Goal: Navigation & Orientation: Find specific page/section

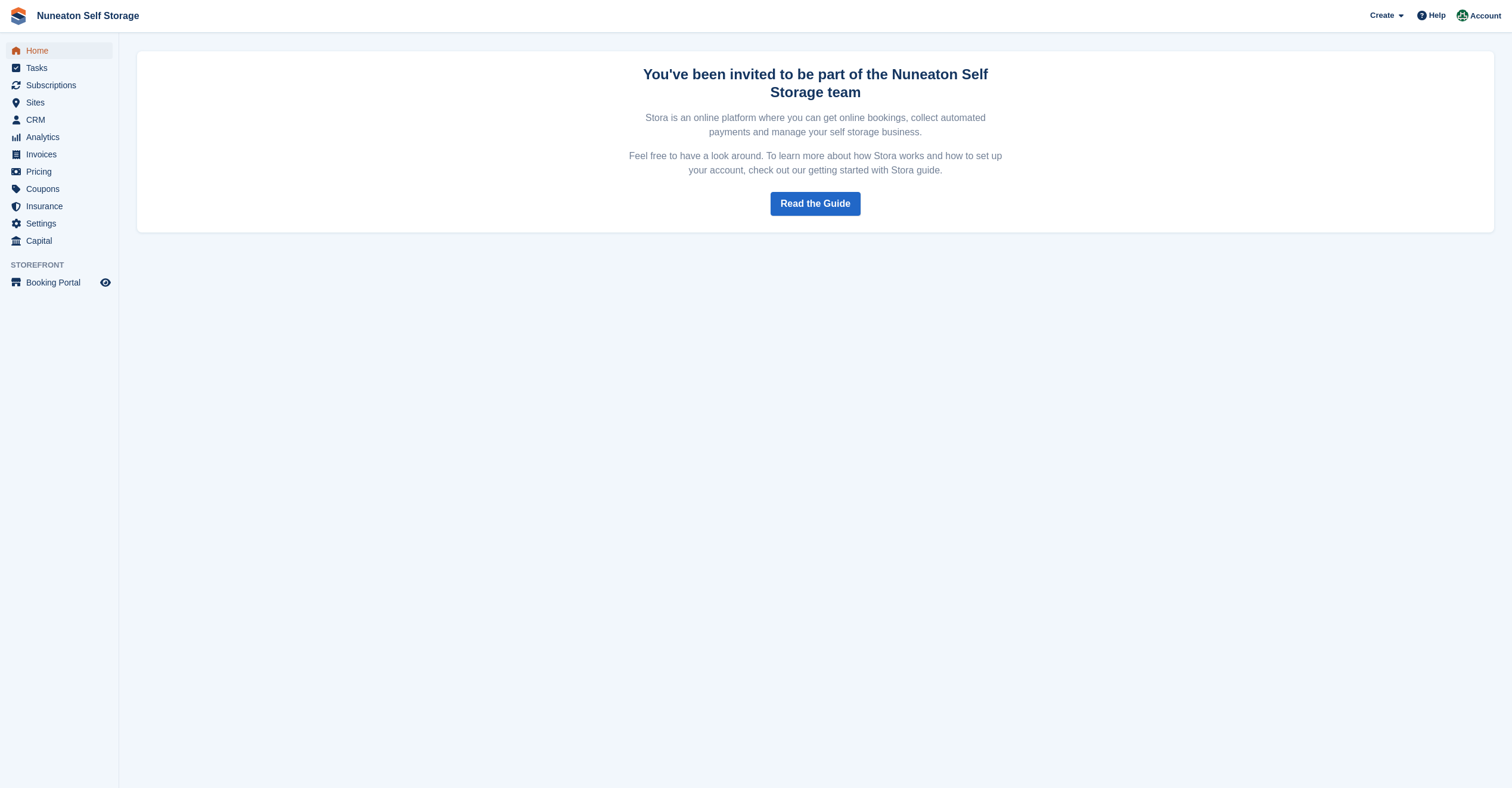
click at [47, 49] on span "Home" at bounding box center [62, 50] width 72 height 17
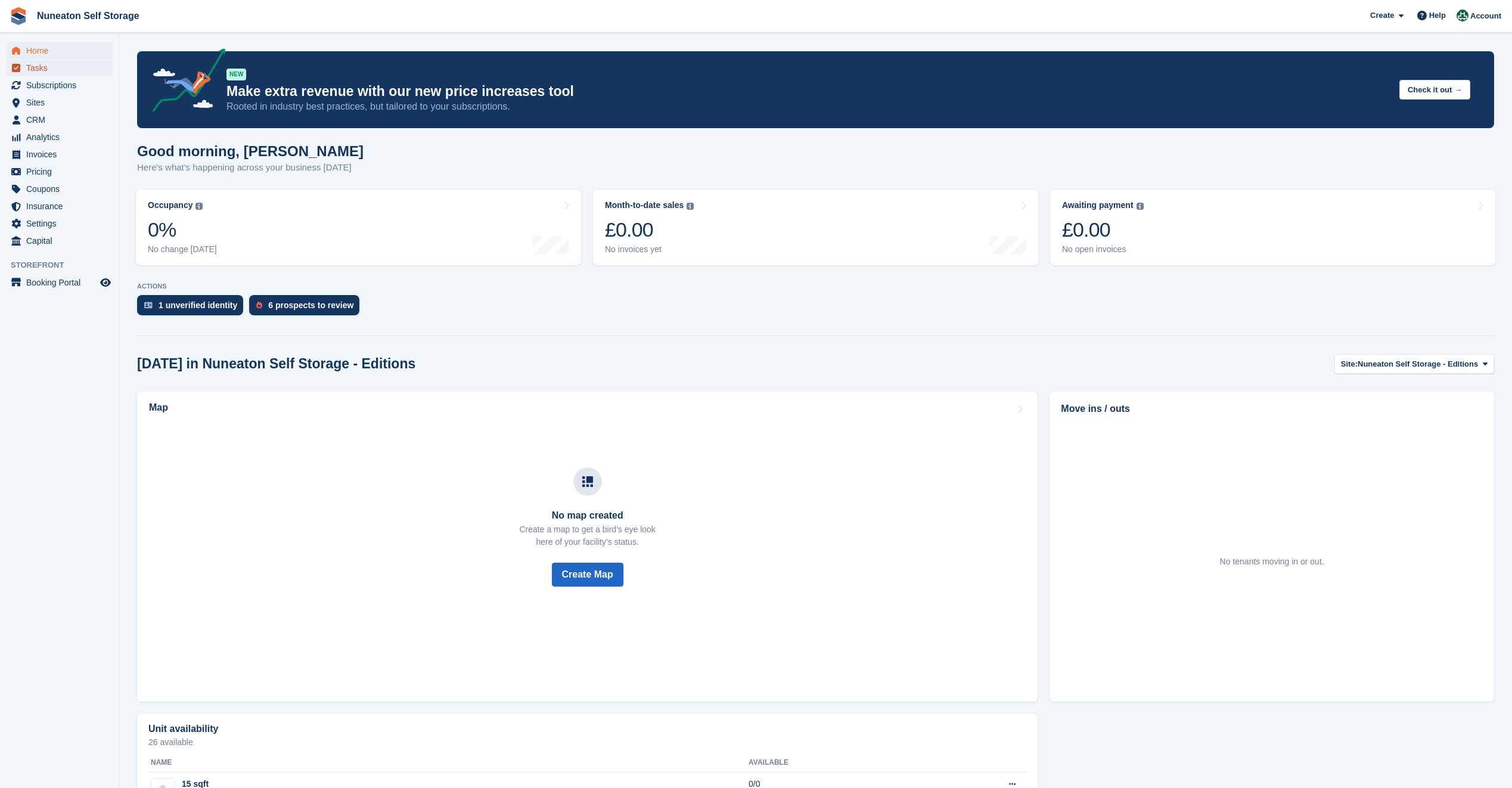
click at [33, 73] on span "Tasks" at bounding box center [62, 68] width 72 height 17
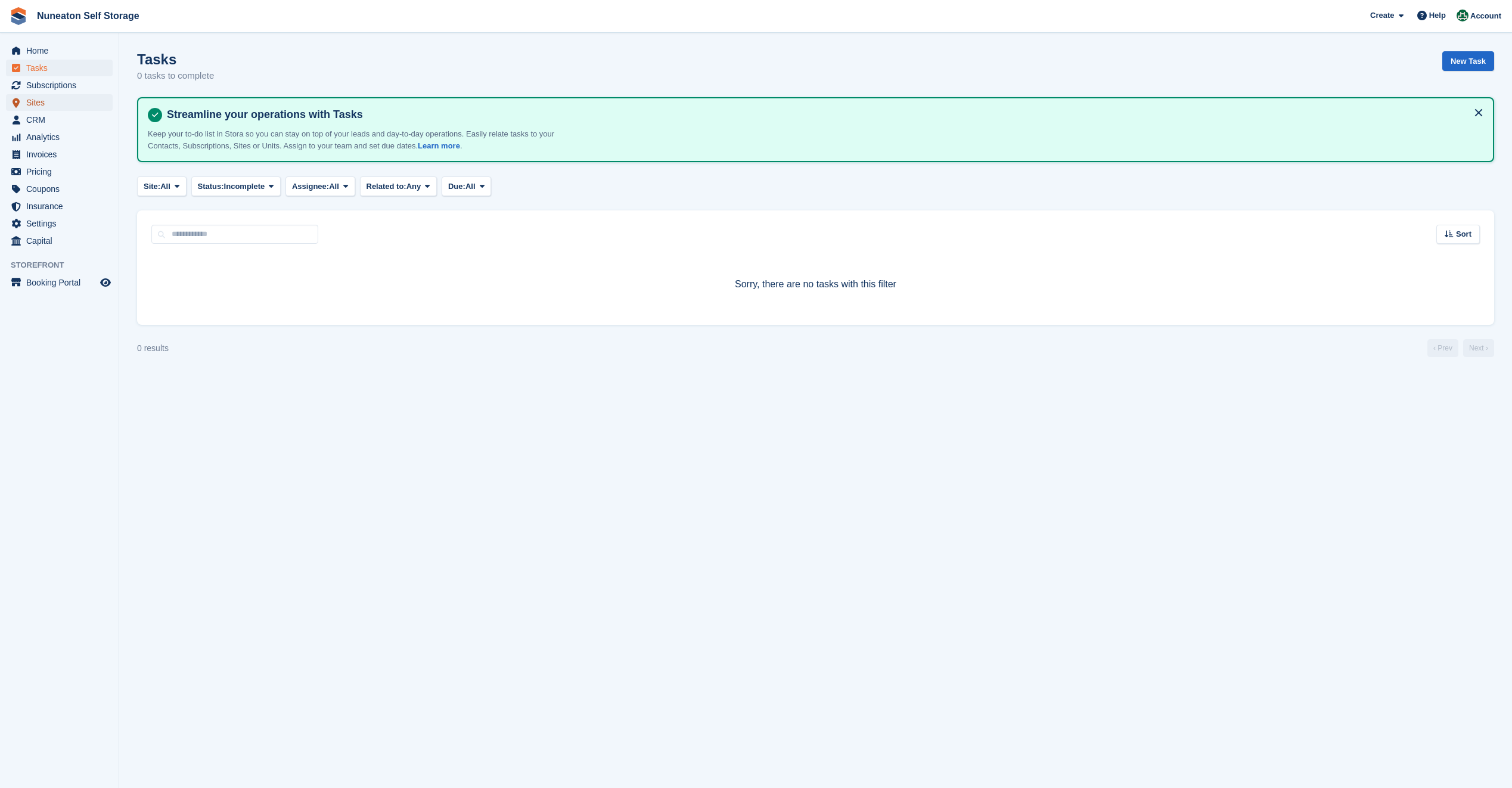
click at [32, 106] on span "Sites" at bounding box center [62, 102] width 72 height 17
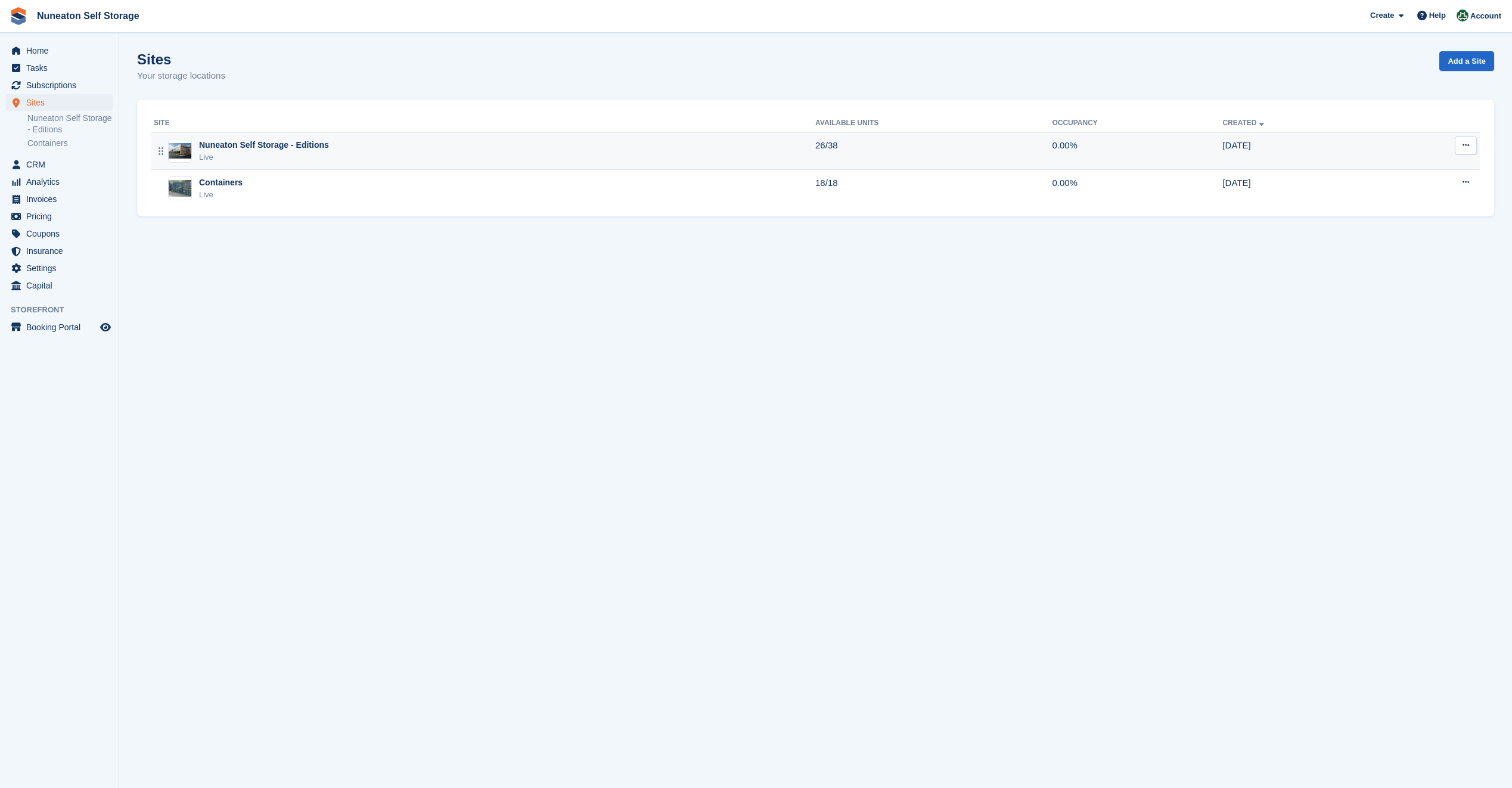
click at [310, 148] on div "Nuneaton Self Storage - Editions" at bounding box center [264, 145] width 130 height 13
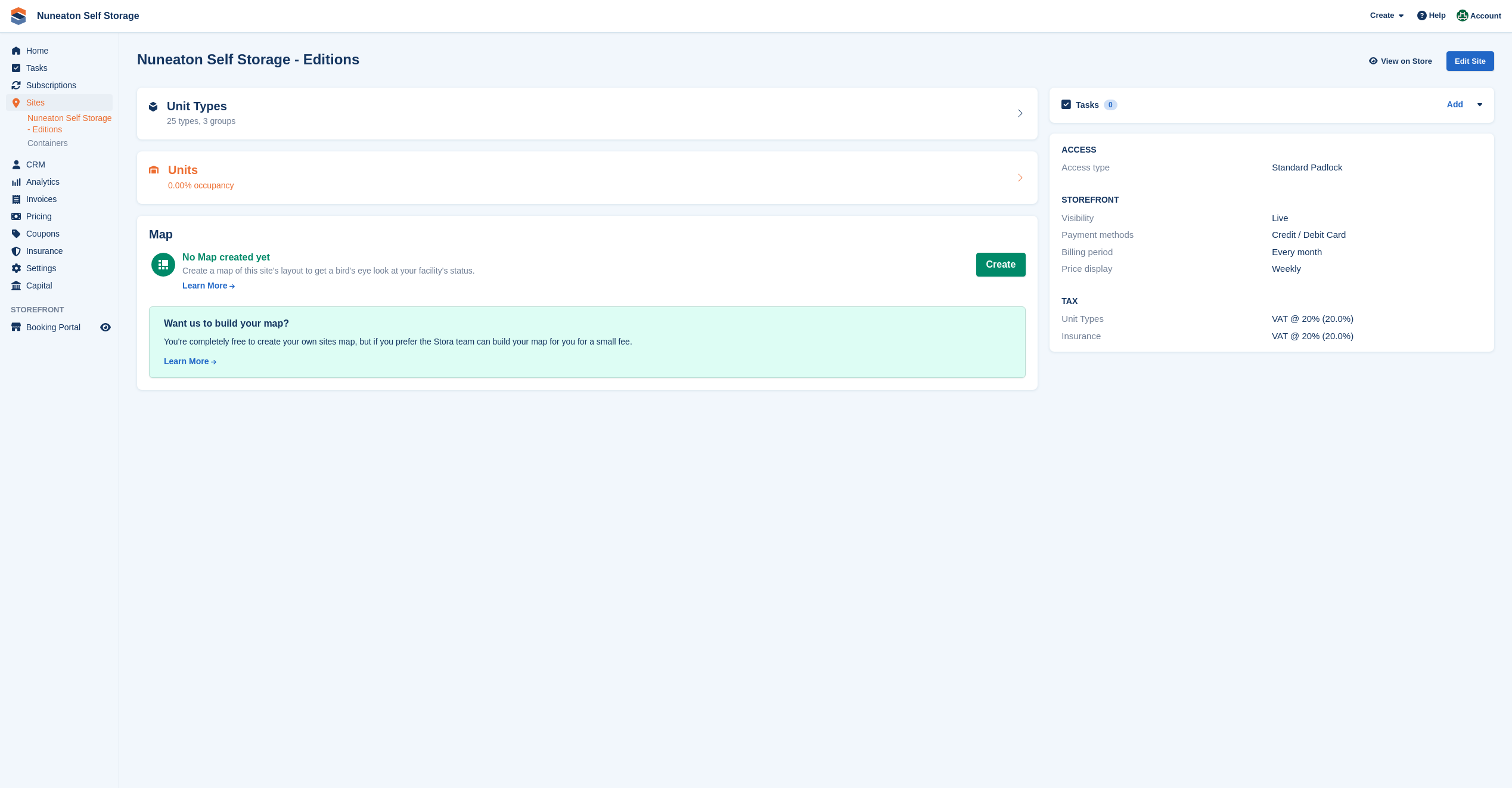
click at [195, 161] on div "Units 0.00% occupancy" at bounding box center [587, 177] width 901 height 53
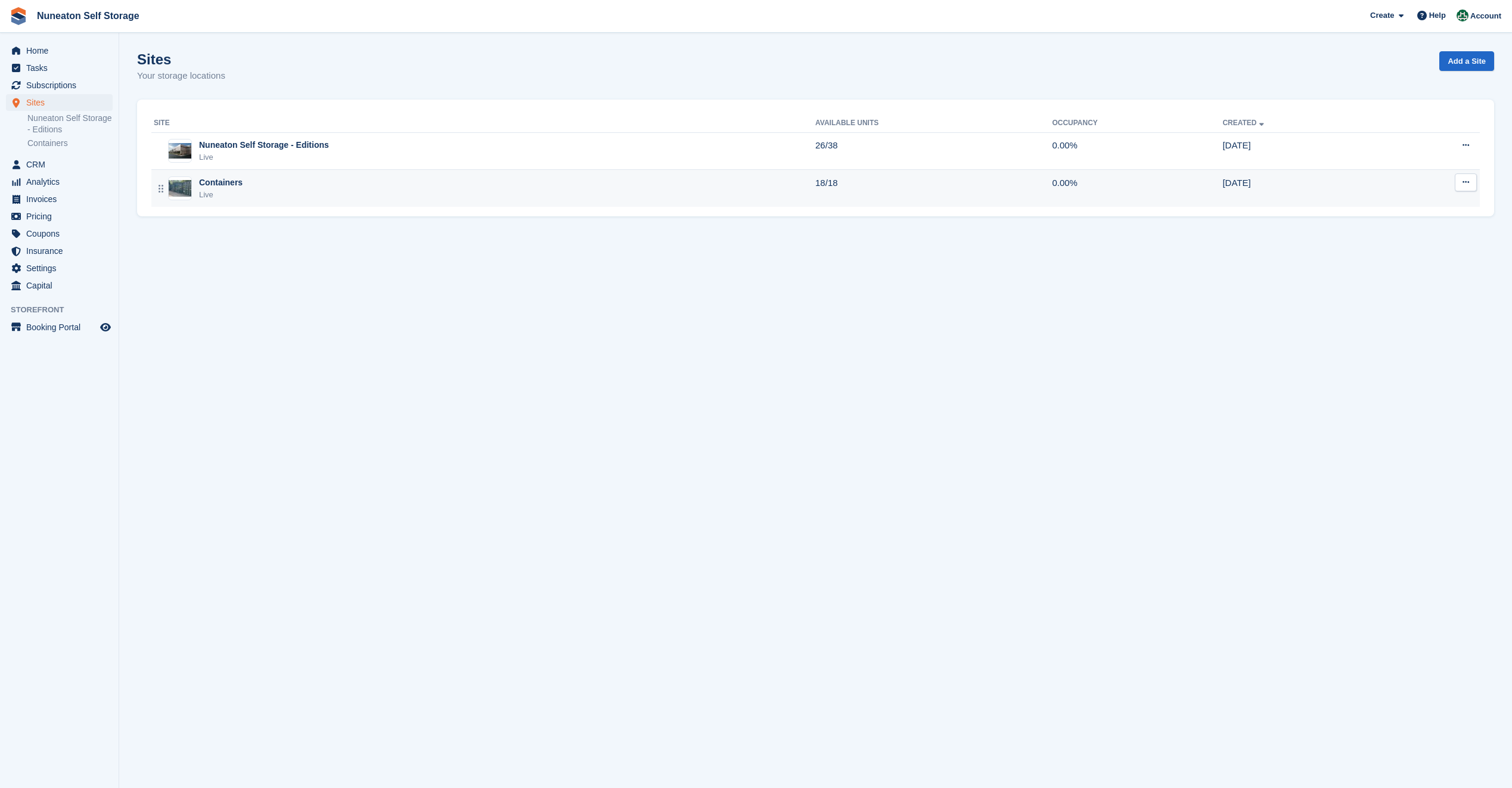
click at [222, 193] on div "Live" at bounding box center [220, 195] width 43 height 12
